Goal: Task Accomplishment & Management: Use online tool/utility

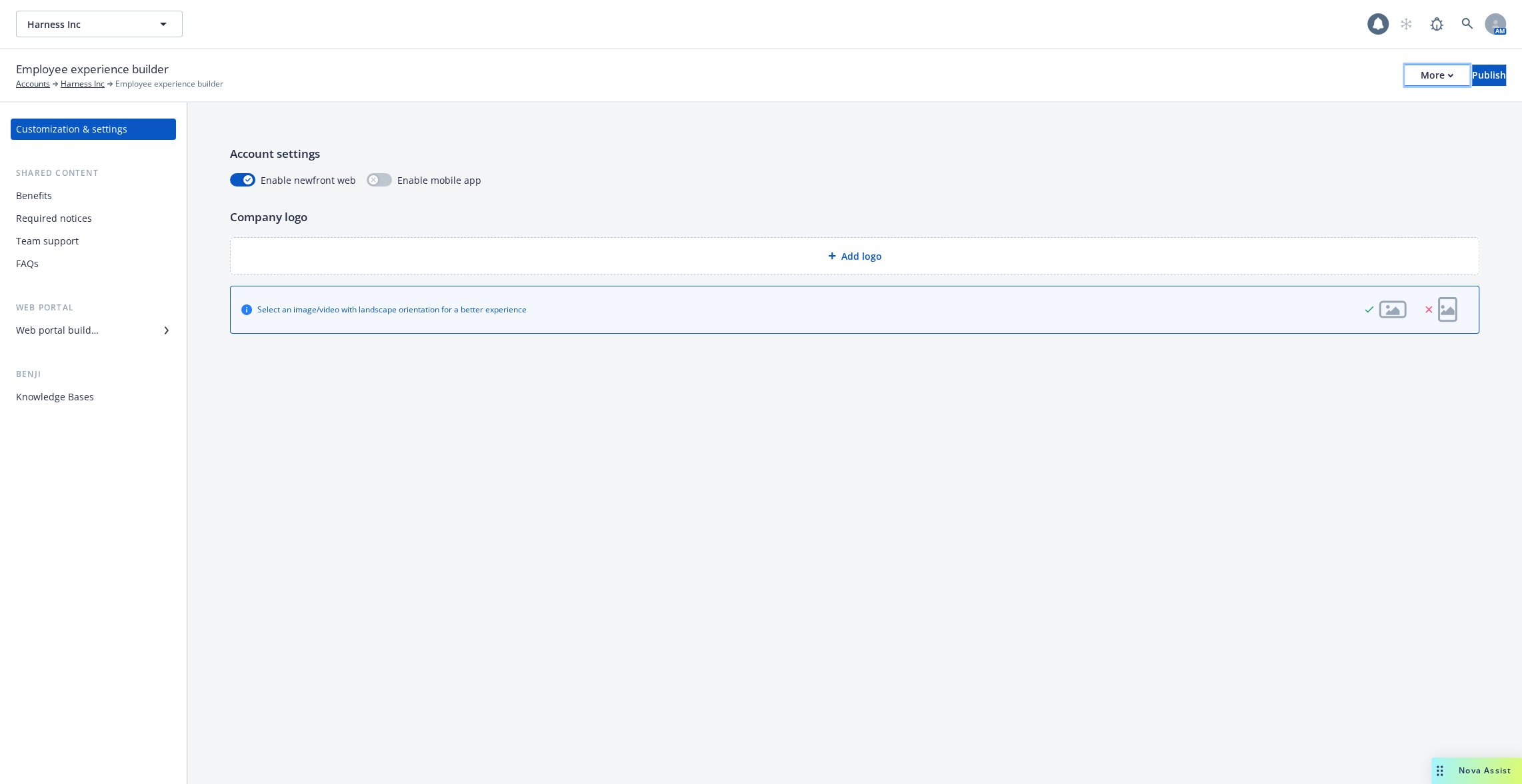
click at [1420, 74] on div "More" at bounding box center [1437, 75] width 33 height 20
click at [1334, 100] on link "Copy preview link" at bounding box center [1327, 105] width 198 height 27
